Goal: Book appointment/travel/reservation

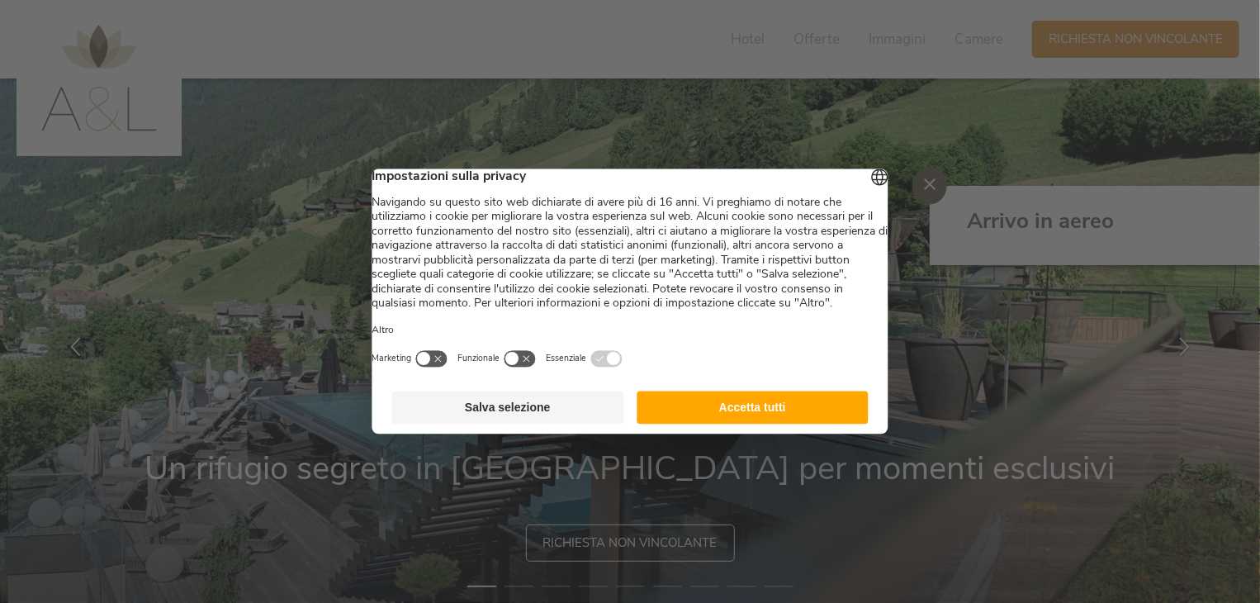
click at [728, 425] on button "Accetta tutti" at bounding box center [753, 407] width 232 height 33
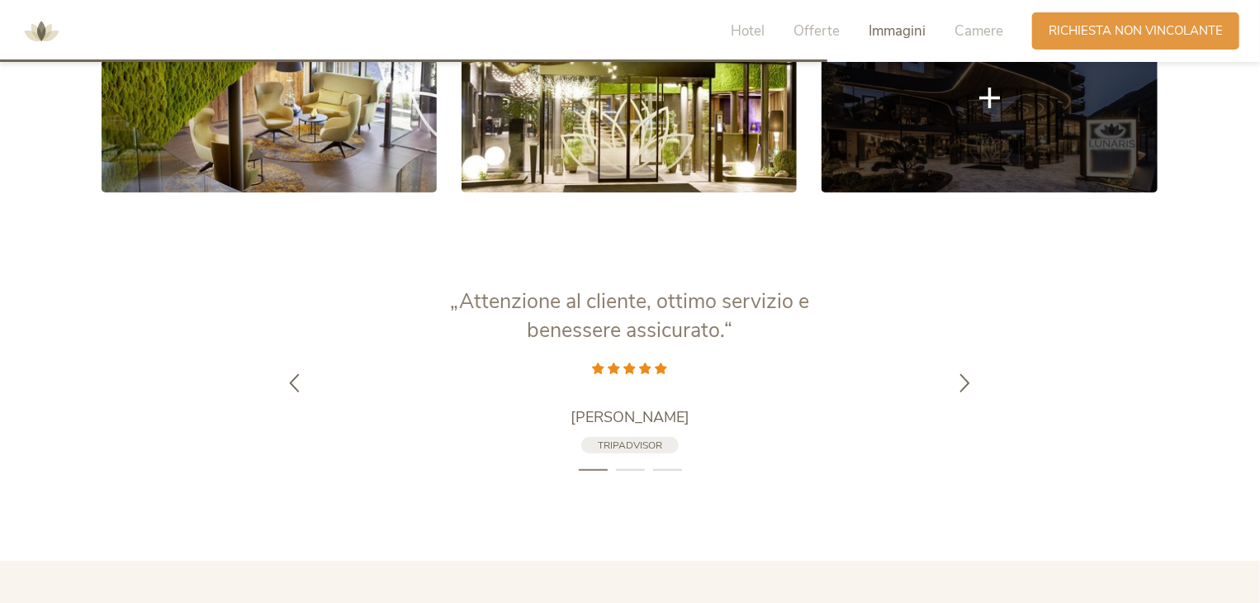
scroll to position [3273, 0]
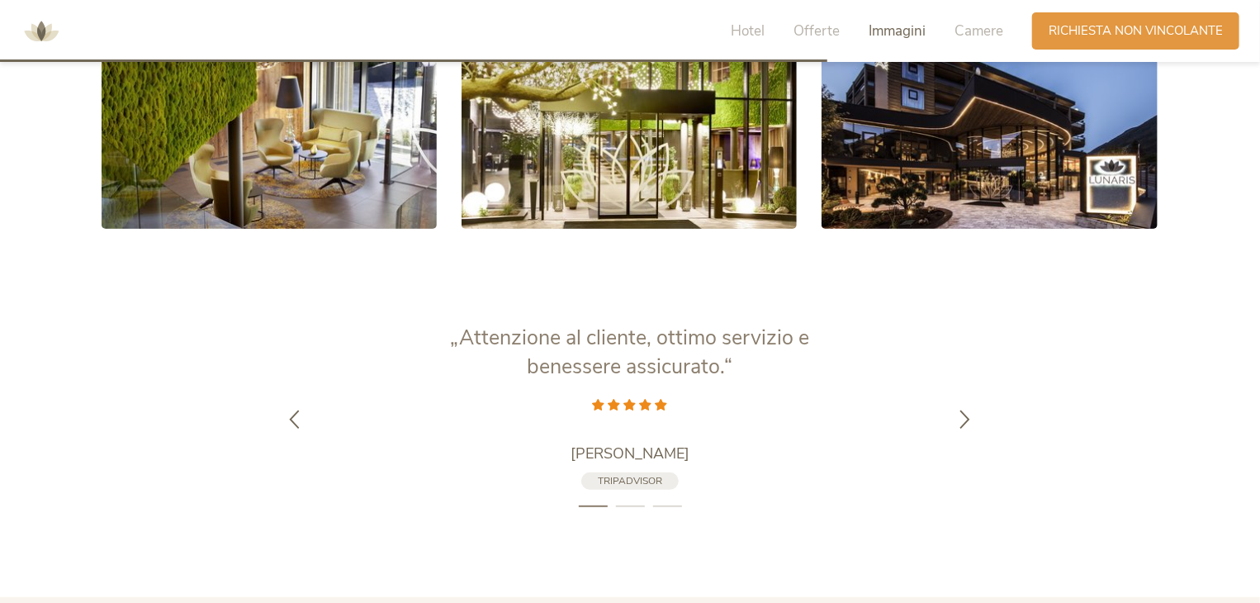
click at [21, 34] on img at bounding box center [42, 32] width 50 height 50
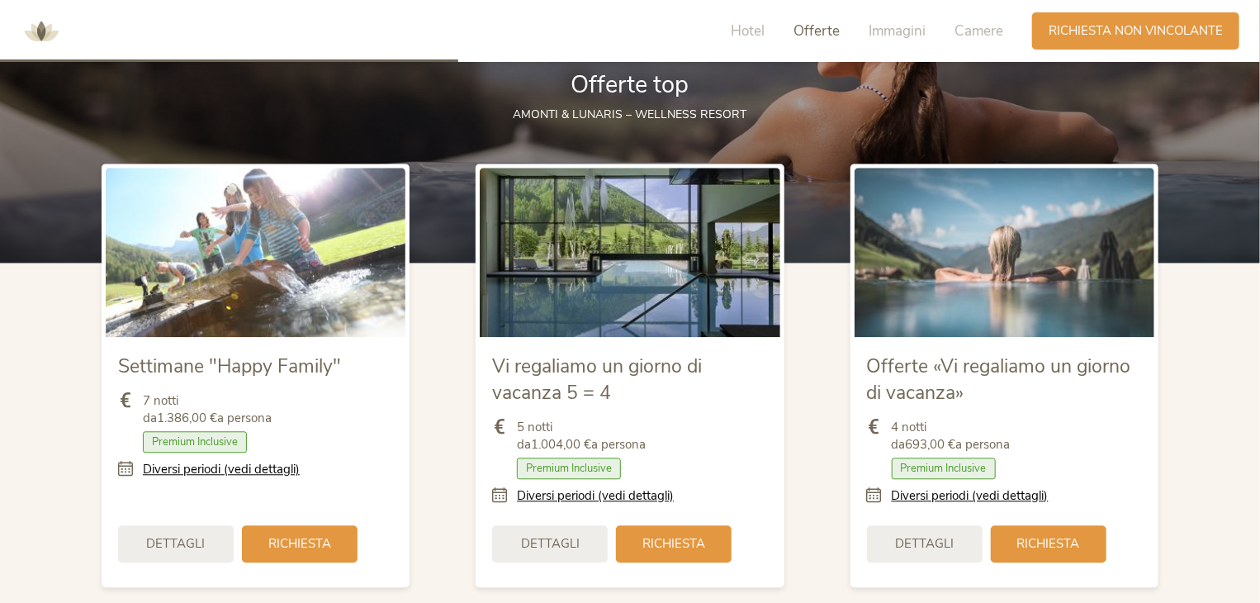
scroll to position [1812, 0]
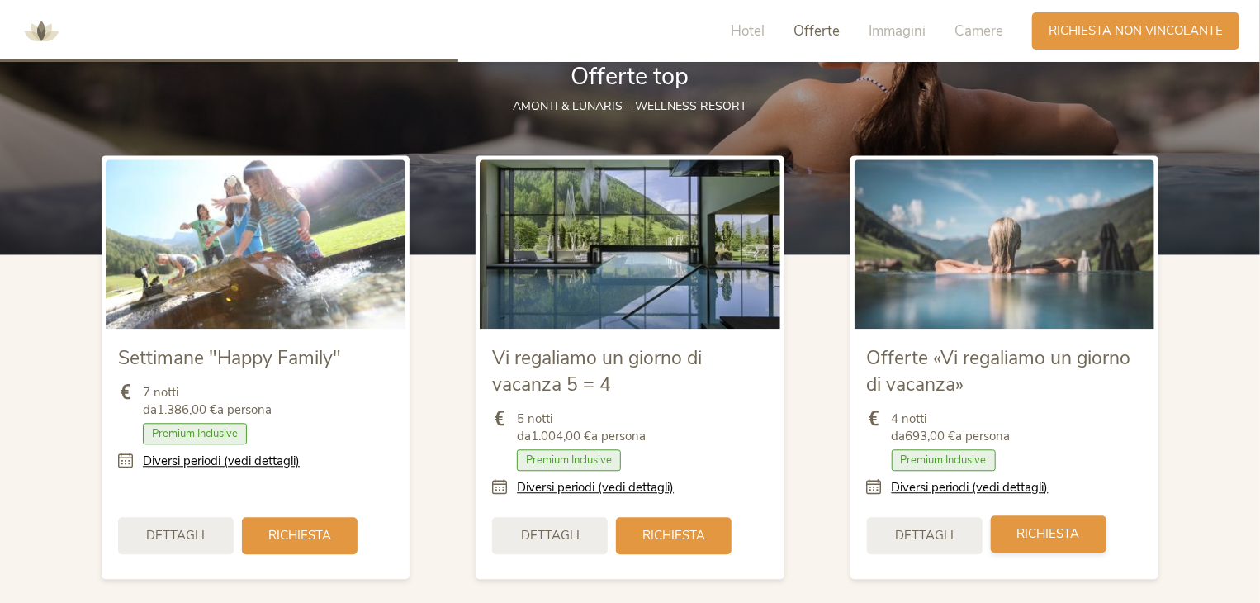
click at [1060, 539] on span "Richiesta" at bounding box center [1049, 533] width 63 height 17
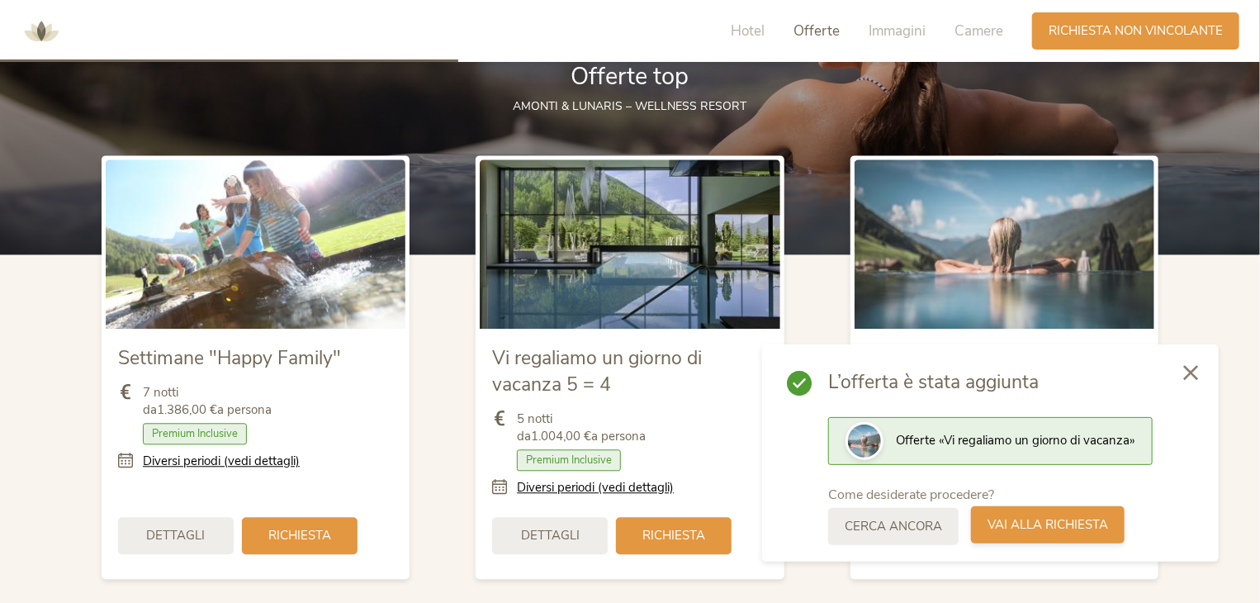
click at [1017, 510] on div "Vai alla richiesta" at bounding box center [1048, 524] width 154 height 37
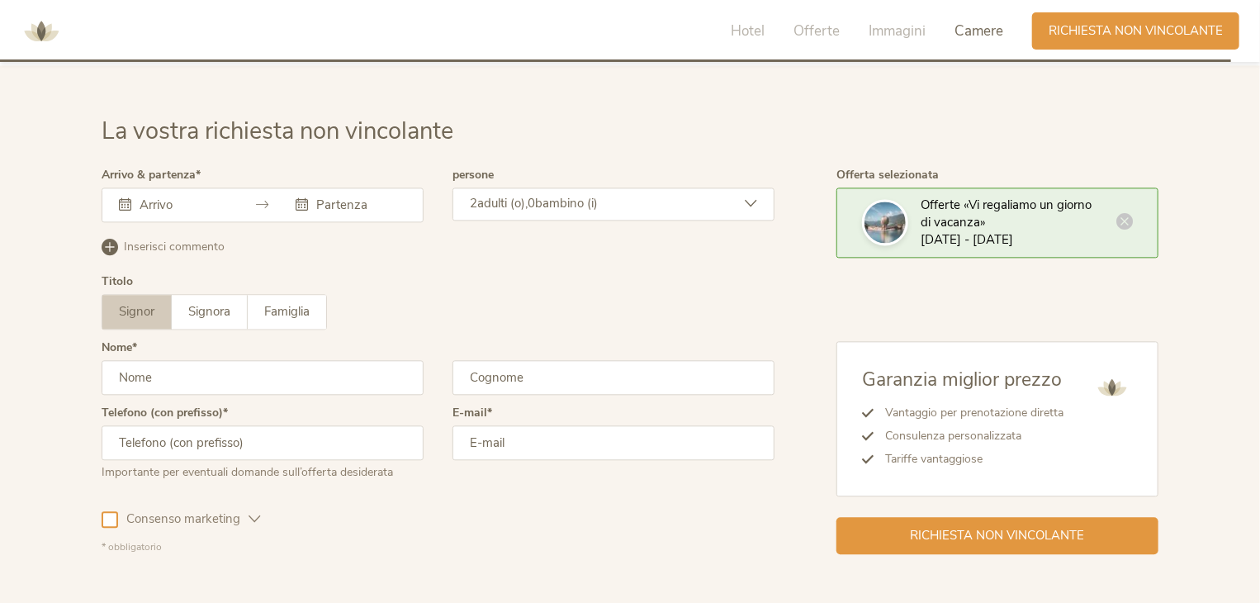
scroll to position [4870, 0]
click at [1127, 216] on icon at bounding box center [1125, 222] width 17 height 17
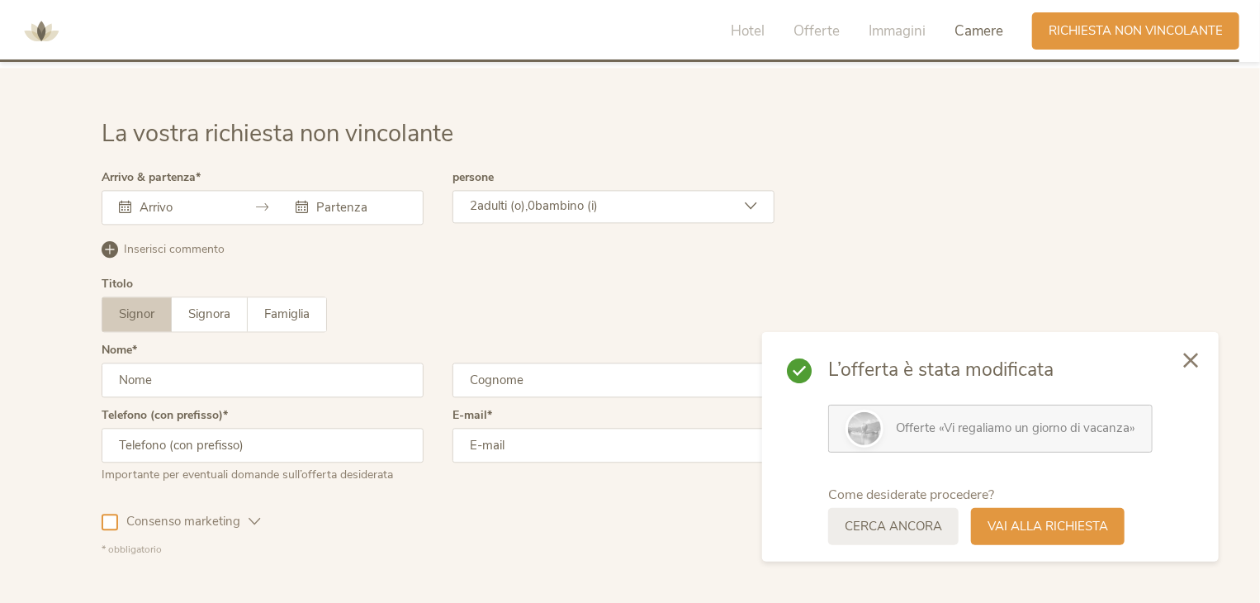
scroll to position [4985, 0]
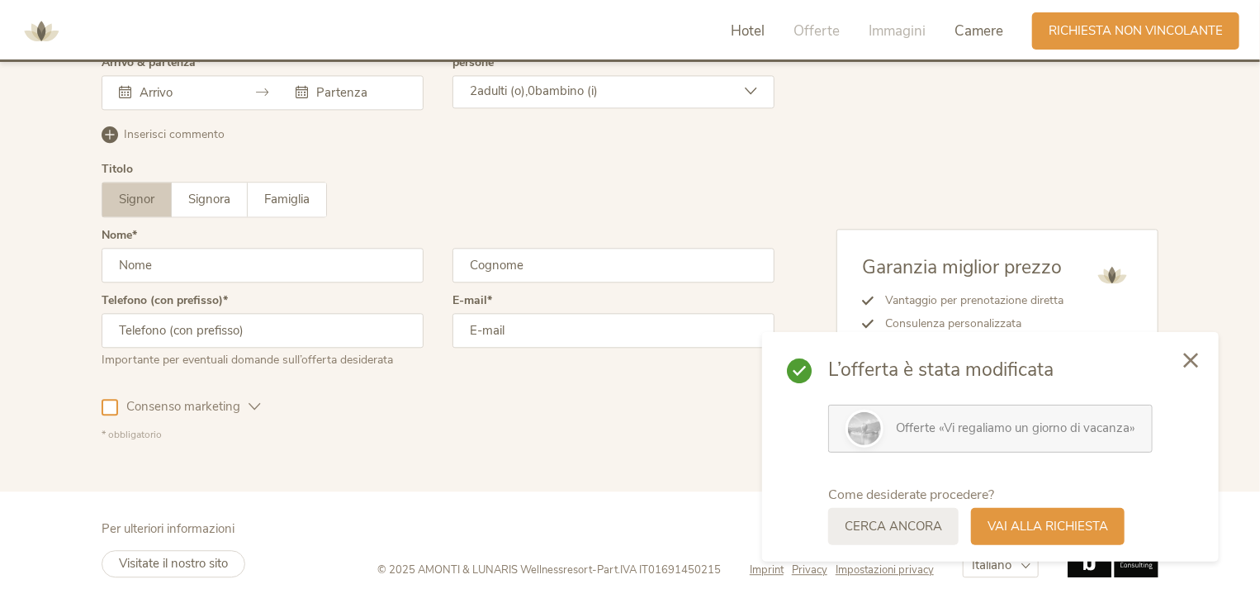
click at [738, 34] on span "Hotel" at bounding box center [748, 30] width 34 height 19
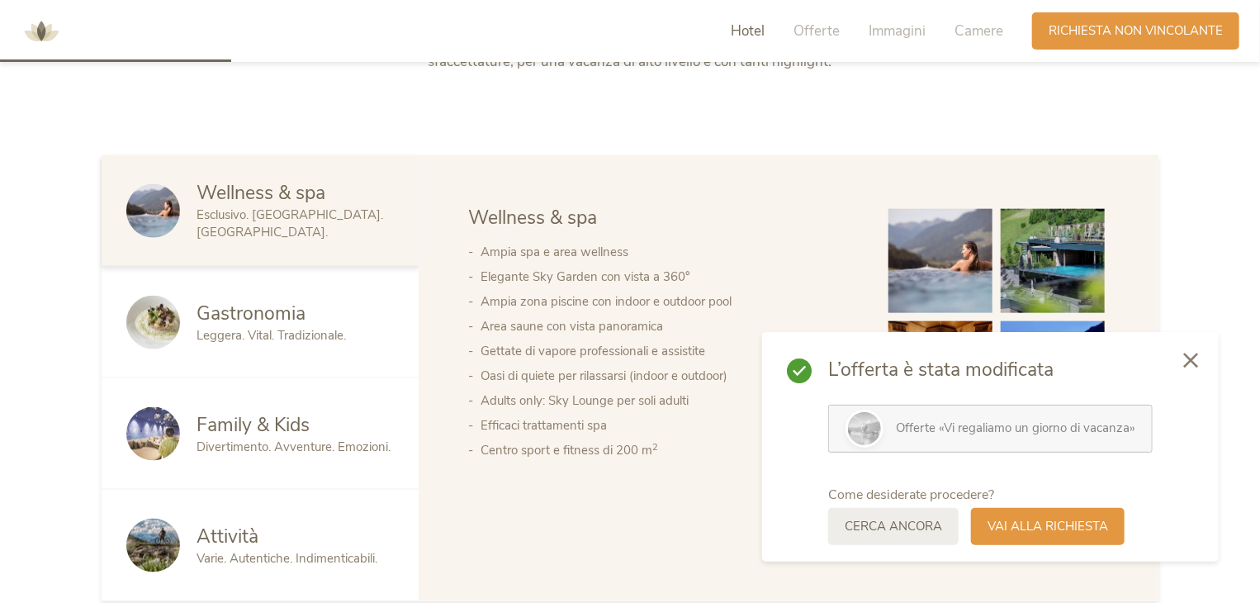
scroll to position [671, 0]
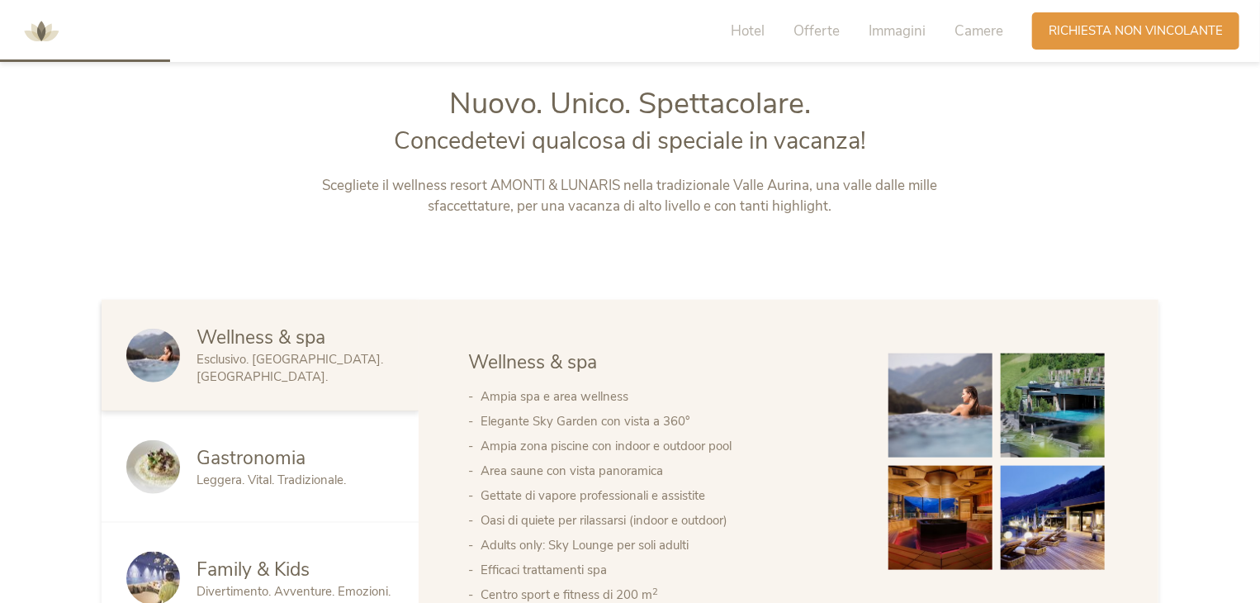
click at [37, 26] on img at bounding box center [42, 32] width 50 height 50
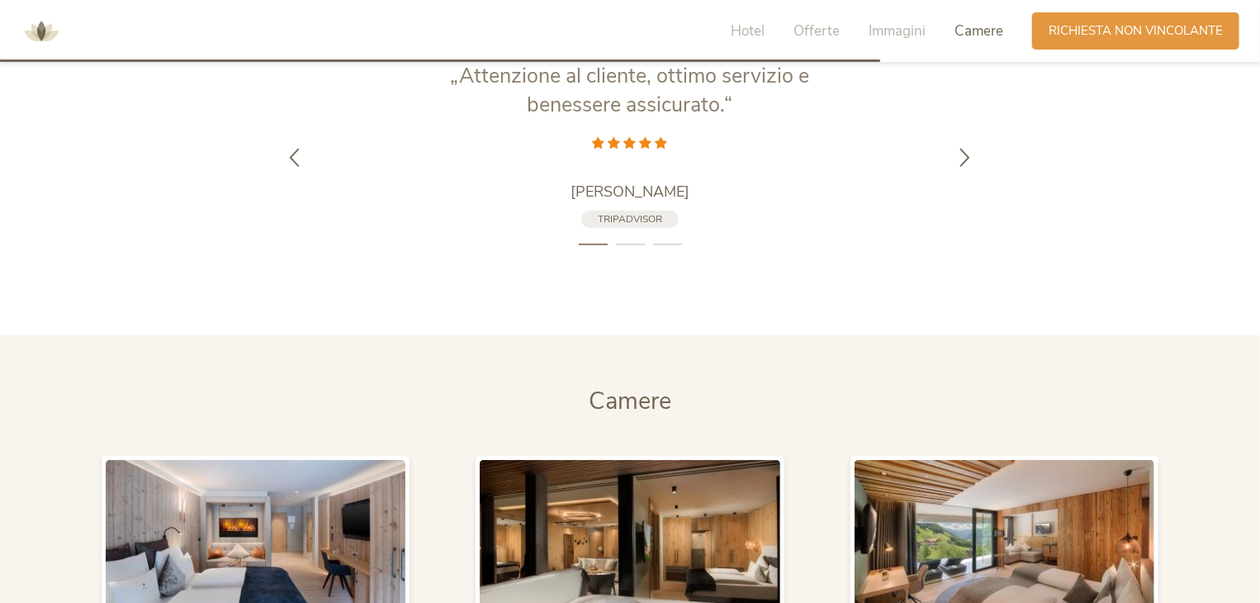
scroll to position [3585, 0]
